Goal: Book appointment/travel/reservation

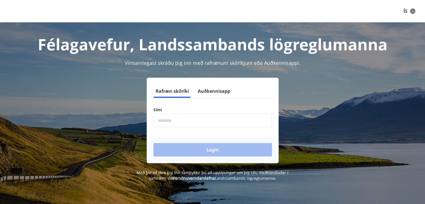
click at [185, 106] on form "Rafræn skilríki Auðkennisapp Sími ​ Login" at bounding box center [213, 123] width 132 height 79
click at [178, 117] on input "phone" at bounding box center [212, 121] width 118 height 14
type input "********"
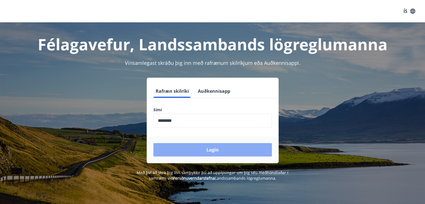
click at [196, 147] on button "Login" at bounding box center [212, 149] width 118 height 13
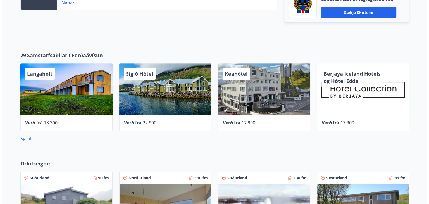
scroll to position [218, 0]
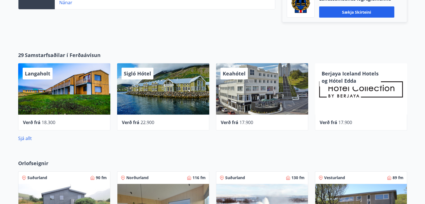
click at [237, 106] on div "Keahótel" at bounding box center [262, 88] width 92 height 51
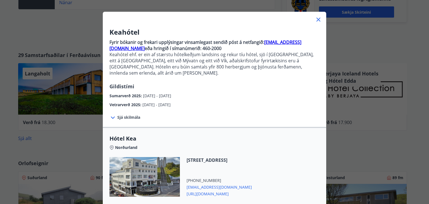
scroll to position [108, 0]
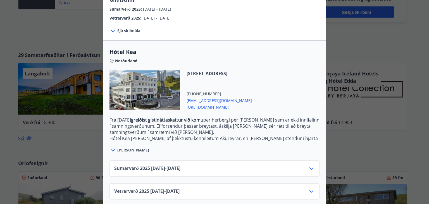
click at [180, 165] on span "Sumarverð 2025 16.05.25 - 30.09.25" at bounding box center [147, 168] width 66 height 7
click at [308, 165] on icon at bounding box center [311, 168] width 7 height 7
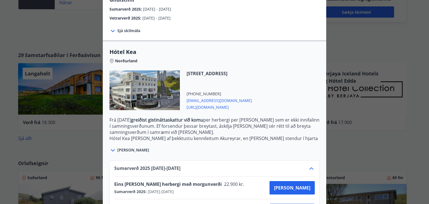
click at [308, 165] on icon at bounding box center [311, 168] width 7 height 7
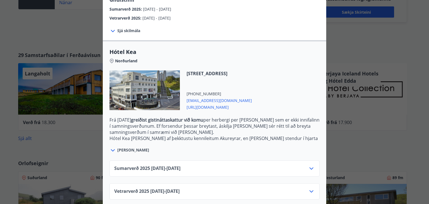
click at [310, 165] on icon at bounding box center [311, 168] width 7 height 7
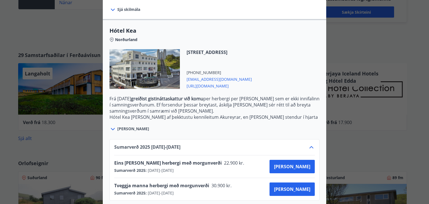
scroll to position [153, 0]
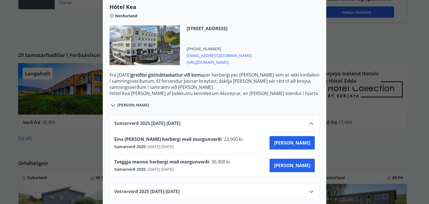
drag, startPoint x: 115, startPoint y: 131, endPoint x: 230, endPoint y: 137, distance: 115.8
click at [230, 137] on div "Eins manns herbergi með morgunverði 22.900 kr. Sumarverð 2025 : 16.05.2025 - 30…" at bounding box center [214, 142] width 201 height 13
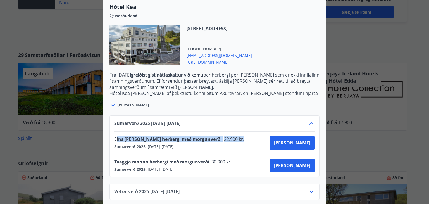
click at [222, 136] on span "22.900 kr." at bounding box center [234, 139] width 24 height 6
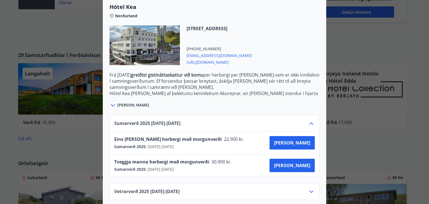
click at [222, 136] on span "22.900 kr." at bounding box center [234, 139] width 24 height 6
click at [246, 120] on div "Sumarverð 2025 16.05.25 - 30.09.25" at bounding box center [214, 125] width 201 height 11
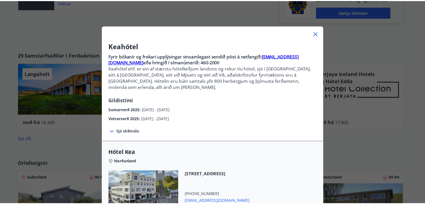
scroll to position [0, 0]
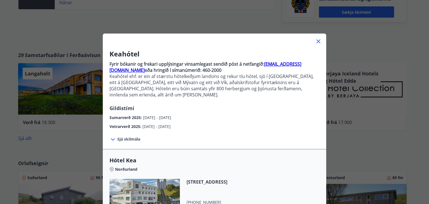
click at [67, 50] on div "Keahótel Fyrir bókanir og frekari upplýsingar vinsamlegast sendið póst á netfan…" at bounding box center [214, 102] width 429 height 204
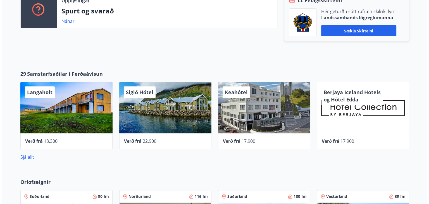
scroll to position [255, 0]
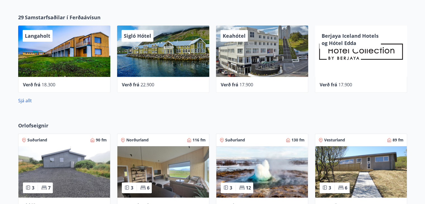
click at [247, 54] on div "Keahótel" at bounding box center [262, 50] width 92 height 51
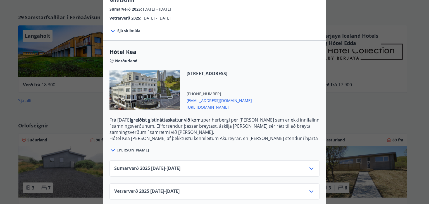
scroll to position [106, 0]
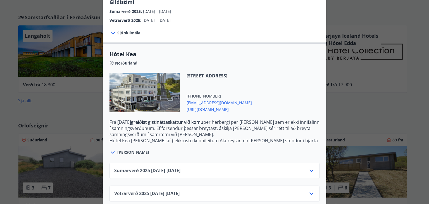
click at [120, 149] on span "Sjá meira" at bounding box center [133, 152] width 32 height 6
click at [112, 149] on icon at bounding box center [112, 152] width 7 height 7
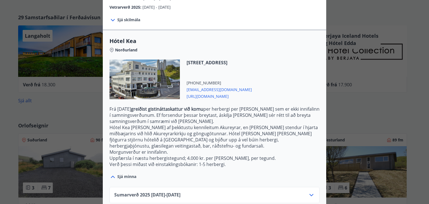
scroll to position [124, 0]
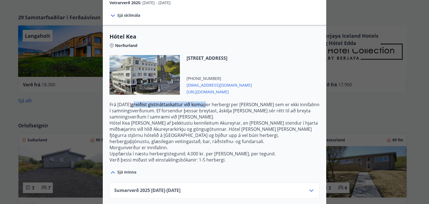
drag, startPoint x: 147, startPoint y: 99, endPoint x: 218, endPoint y: 99, distance: 70.1
click at [218, 101] on p "Frá 1. janúar 2025 greiðist gistináttaskattur við komu per herbergi per nótt se…" at bounding box center [214, 110] width 210 height 18
click at [256, 111] on p "Frá 1. janúar 2025 greiðist gistináttaskattur við komu per herbergi per nótt se…" at bounding box center [214, 110] width 210 height 18
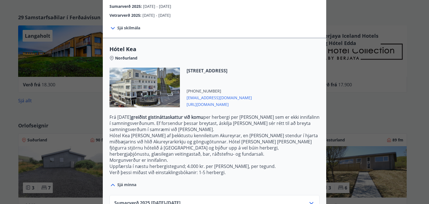
scroll to position [110, 0]
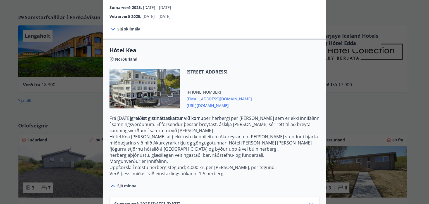
click at [114, 25] on div at bounding box center [113, 28] width 8 height 7
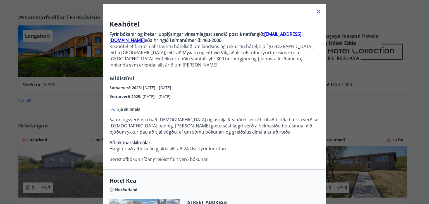
scroll to position [29, 0]
